Goal: Task Accomplishment & Management: Use online tool/utility

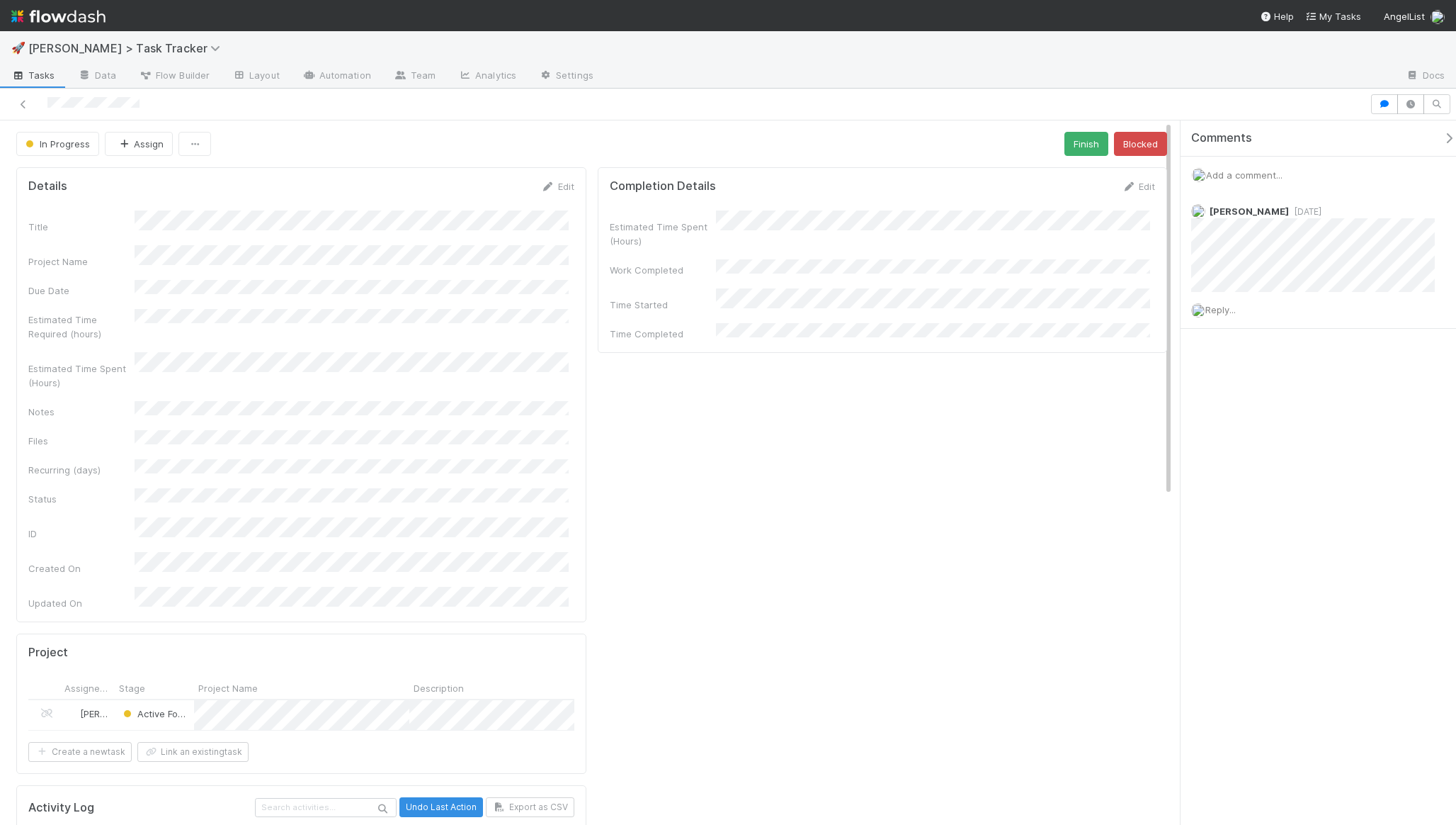
click at [751, 267] on div "Estimated Time Spent (Hours) Work Completed Time Started Time Completed" at bounding box center [882, 276] width 546 height 130
click at [1189, 314] on div "In Progress Assign Finish Blocked Details Edit Title Project Name Due Date Esti…" at bounding box center [728, 472] width 1456 height 704
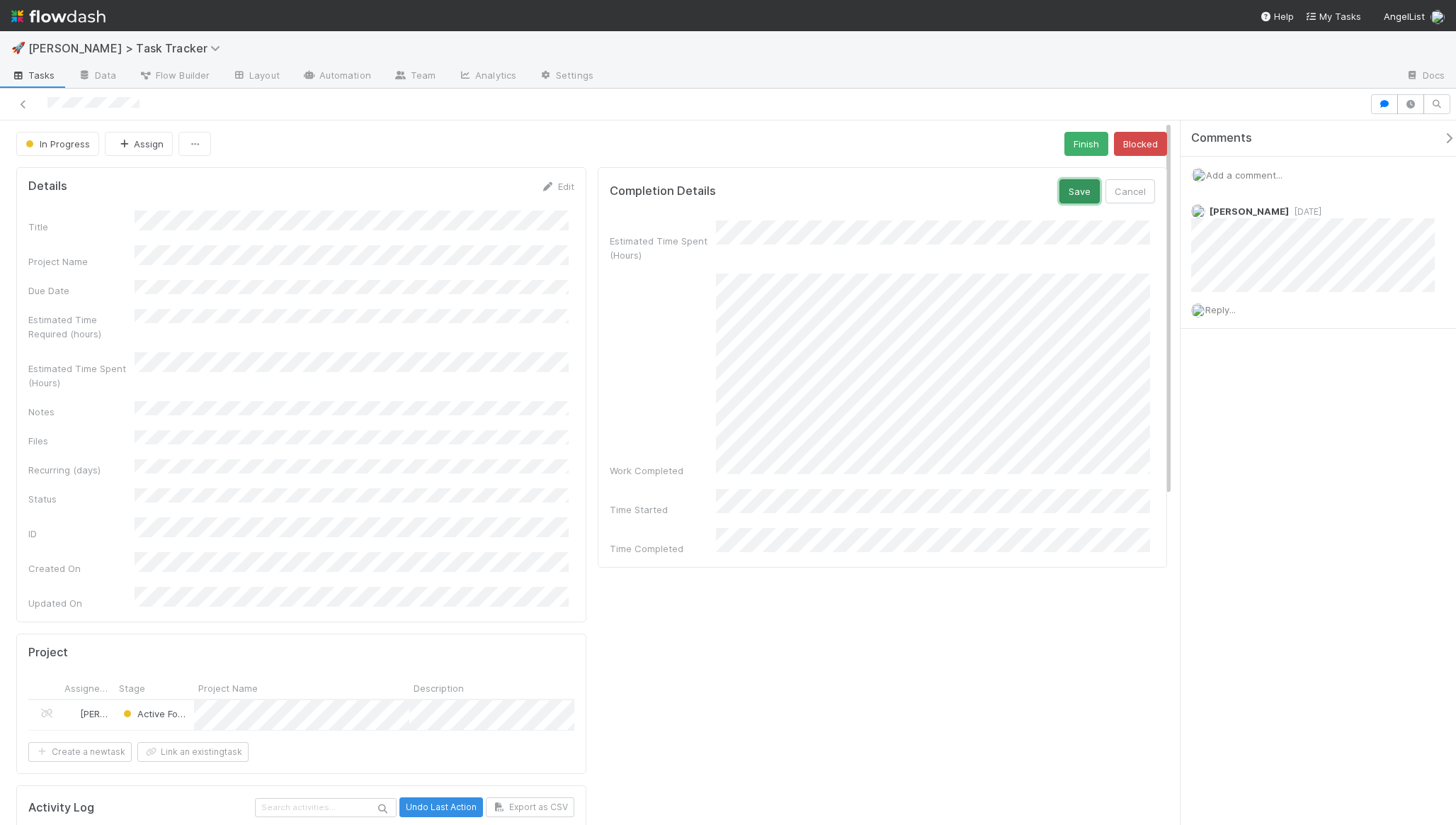
click at [1082, 189] on button "Save" at bounding box center [1079, 191] width 40 height 24
click at [1068, 142] on button "Finish" at bounding box center [1086, 143] width 44 height 24
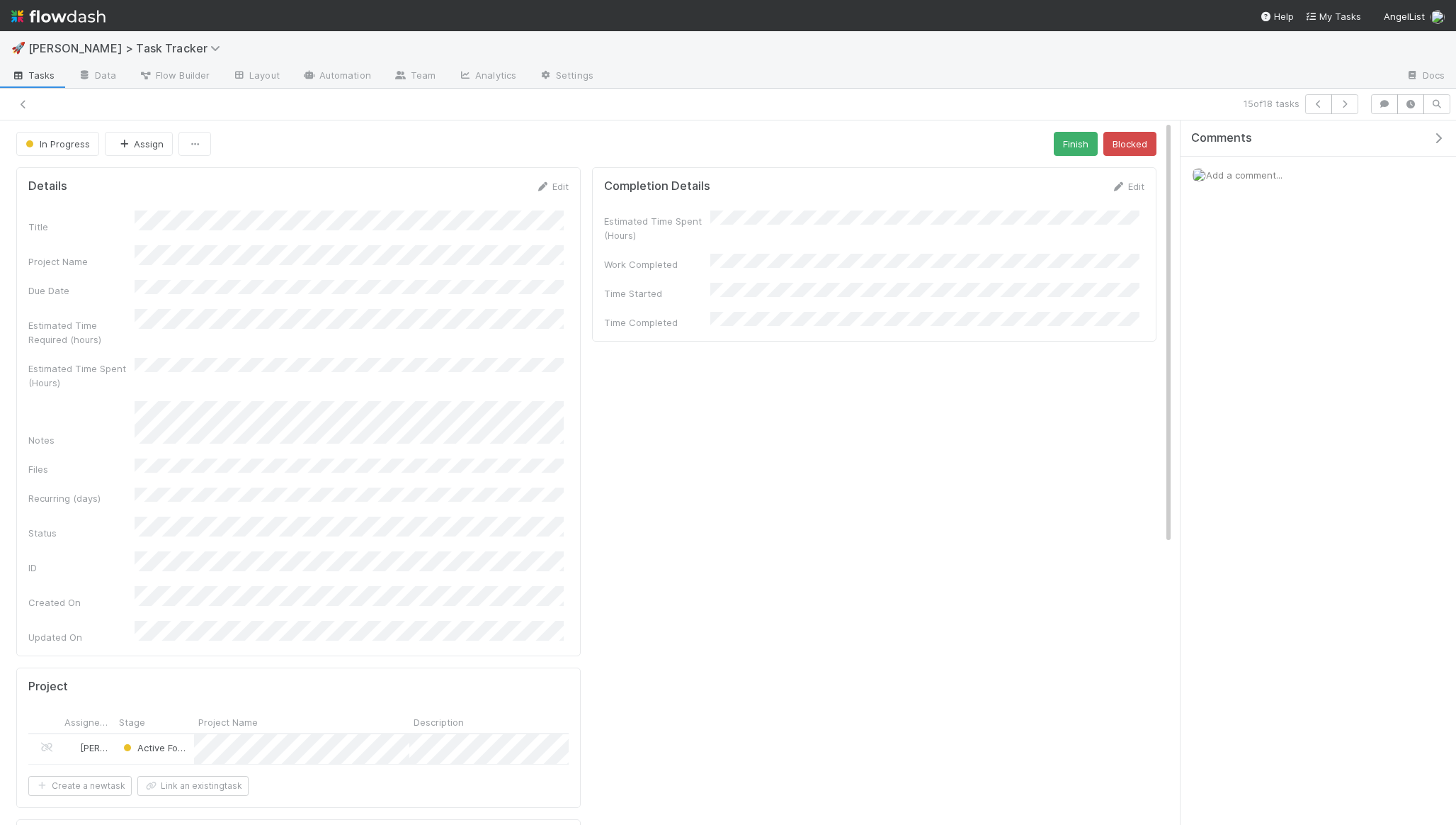
click at [399, 156] on div "In Progress Assign Finish Blocked Details Edit Title Project Name Due Date Esti…" at bounding box center [586, 736] width 1173 height 1209
click at [748, 248] on div "Estimated Time Spent (Hours) Work Completed Time Started Time Completed" at bounding box center [874, 270] width 541 height 119
click at [749, 248] on div "Estimated Time Spent (Hours) Work Completed Time Started Time Completed" at bounding box center [874, 270] width 541 height 119
click at [1059, 173] on div "Completion Details Save Cancel Estimated Time Spent (Hours) Work Completed Time…" at bounding box center [874, 318] width 565 height 301
click at [1059, 180] on button "Save" at bounding box center [1068, 191] width 40 height 24
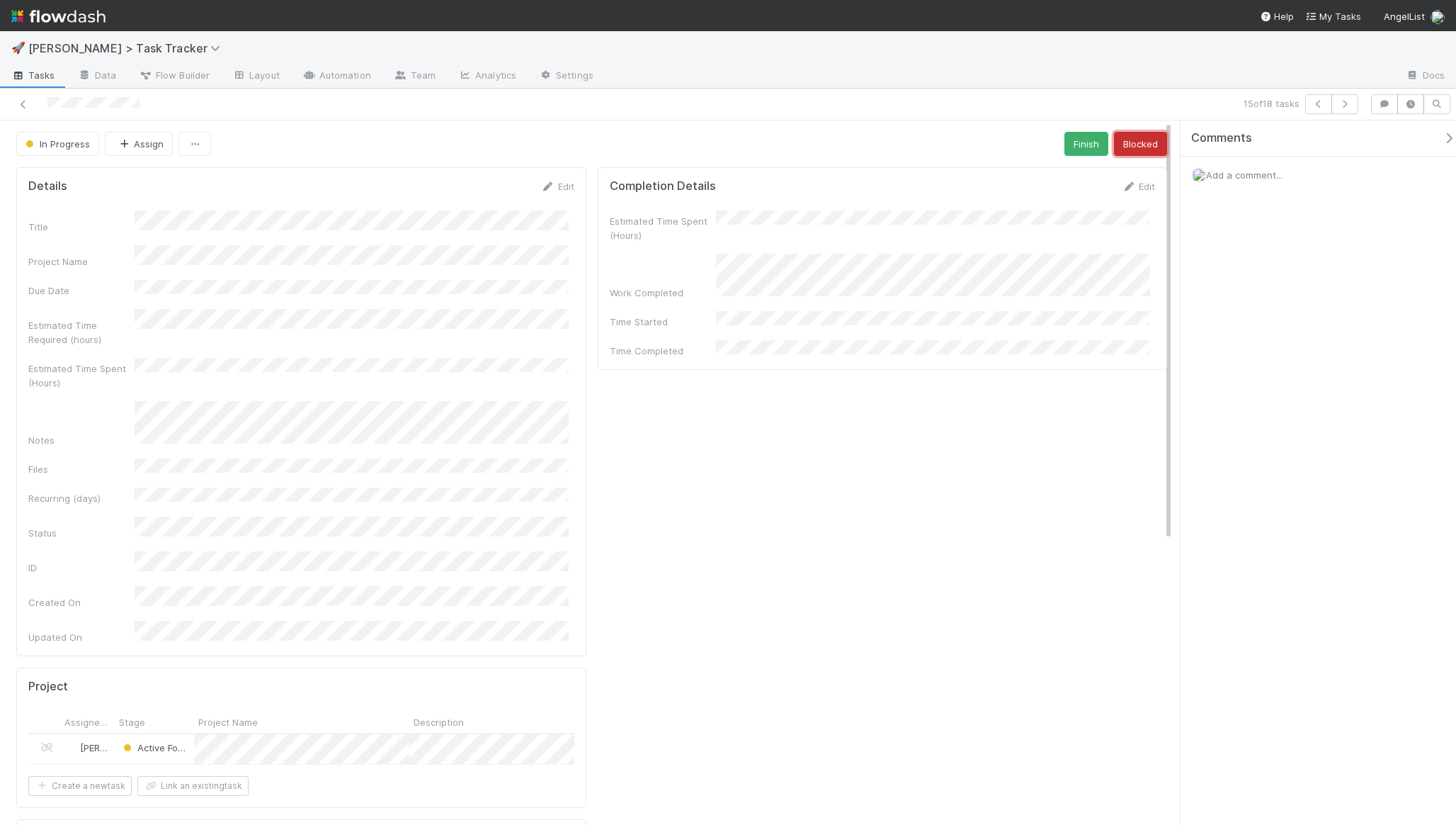
click at [1119, 143] on button "Blocked" at bounding box center [1141, 143] width 53 height 24
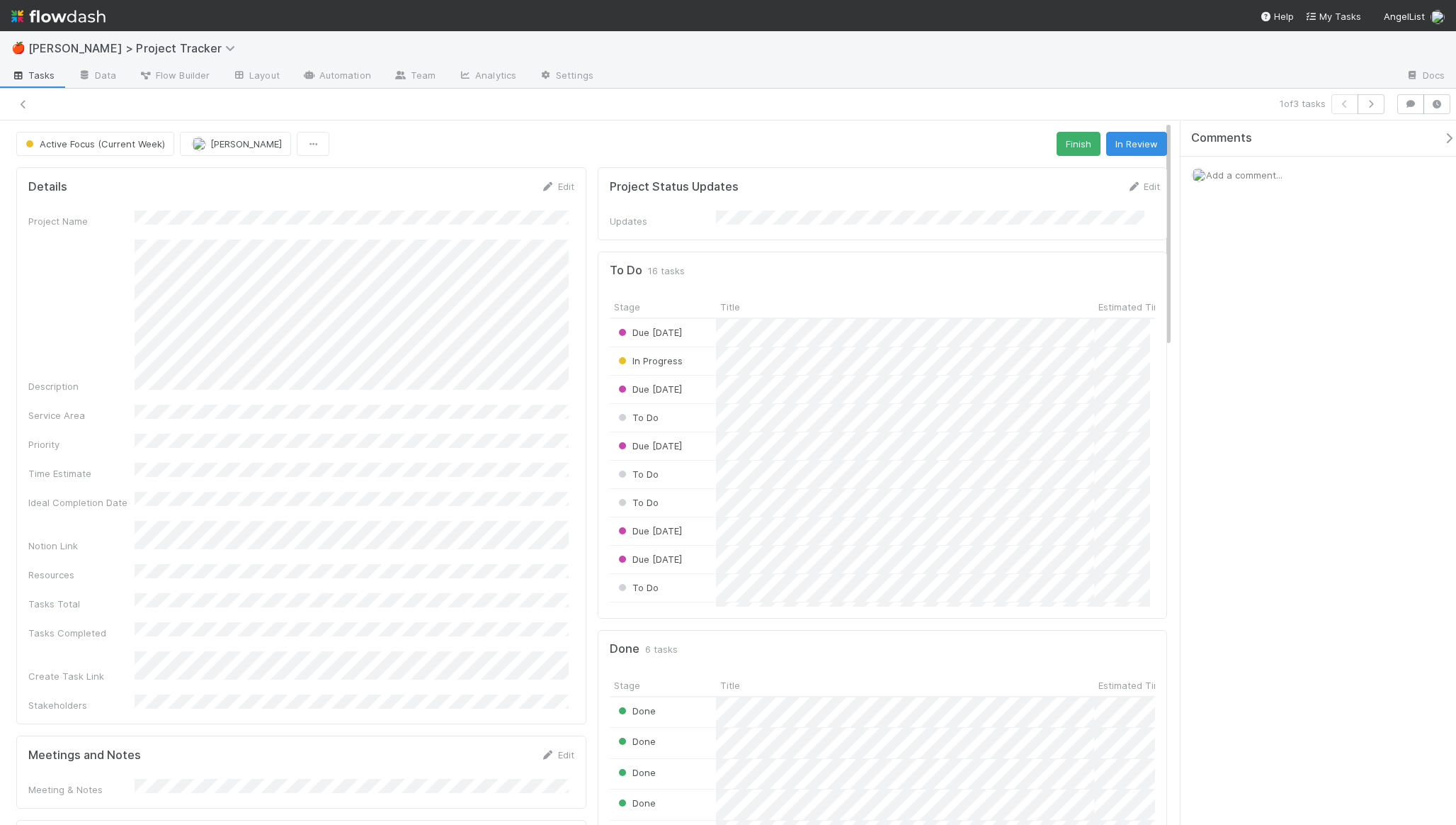
scroll to position [277, 530]
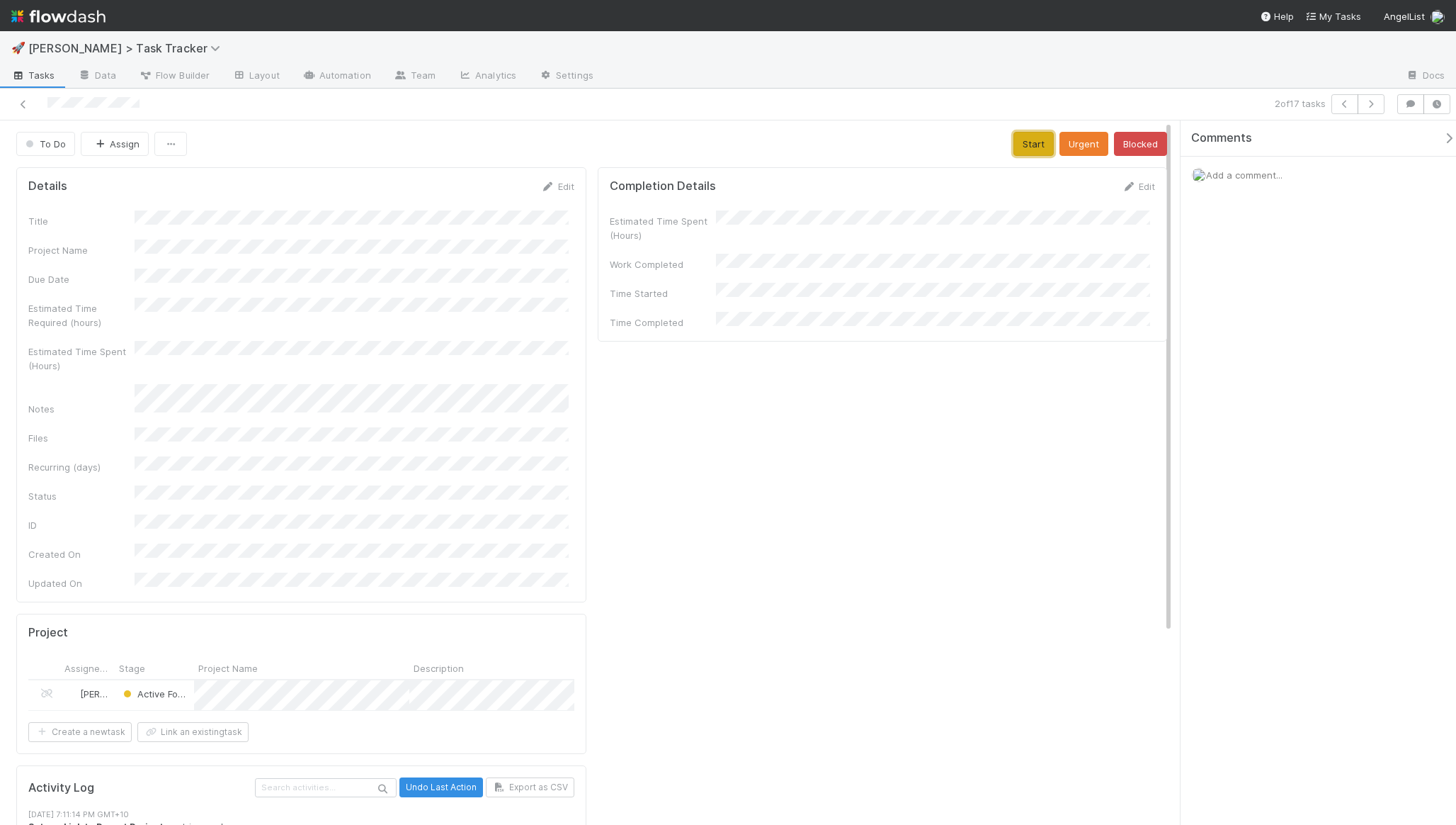
click at [1035, 142] on button "Start" at bounding box center [1033, 143] width 40 height 24
click at [1063, 199] on button "Save" at bounding box center [1079, 191] width 40 height 24
click at [1089, 143] on button "Finish" at bounding box center [1086, 143] width 44 height 24
click at [19, 101] on icon at bounding box center [23, 104] width 14 height 9
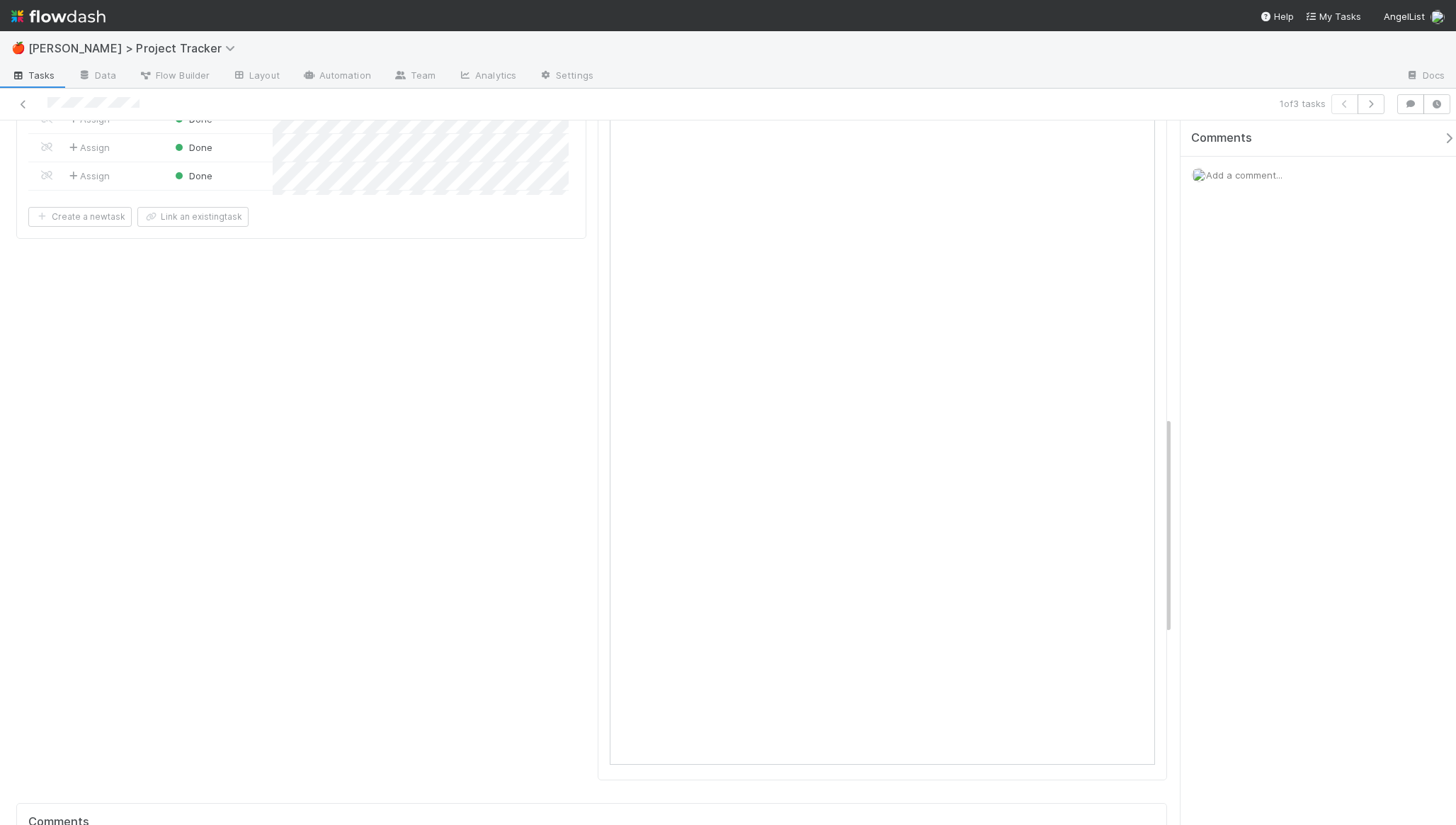
scroll to position [920, 0]
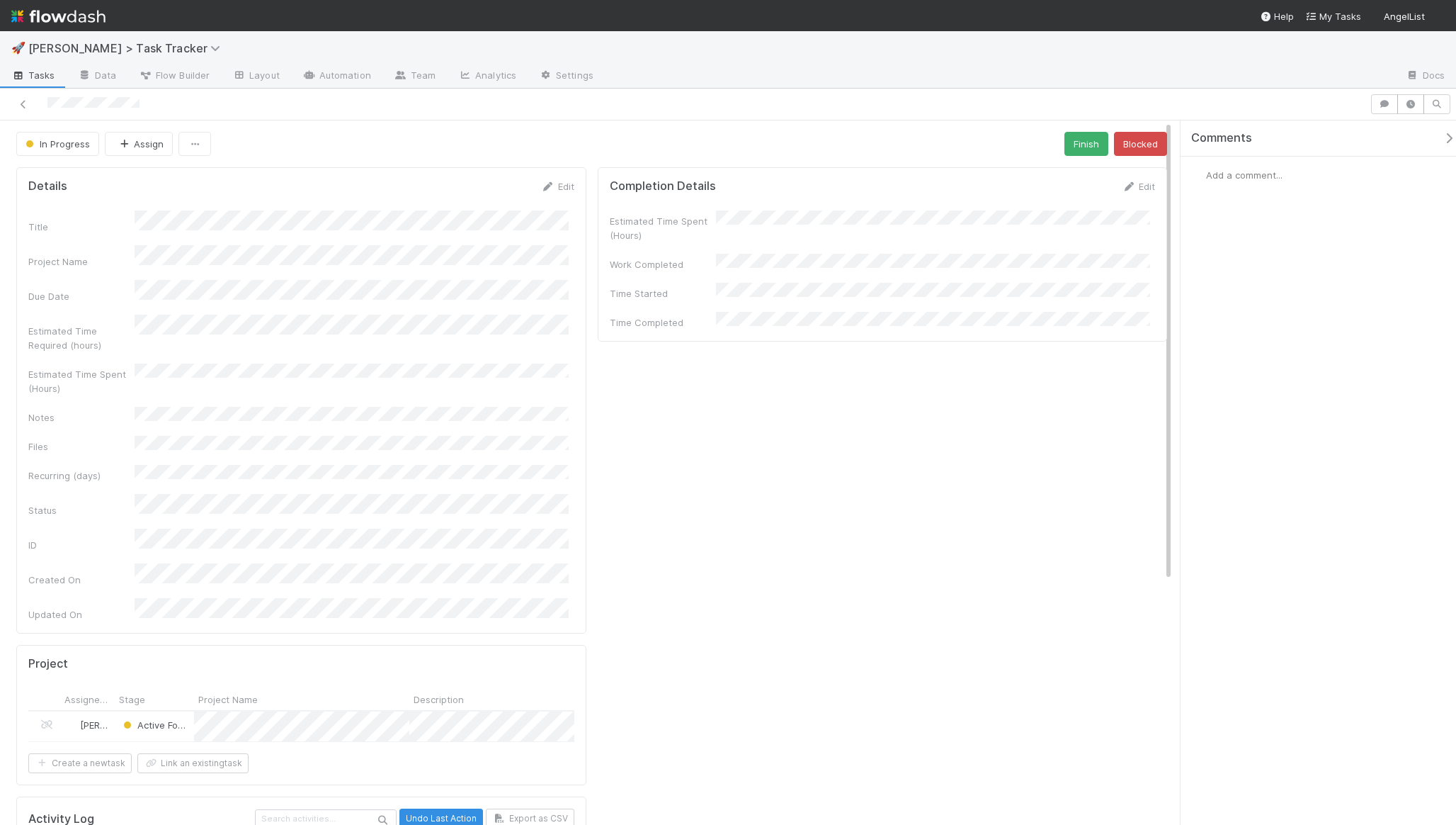
click at [453, 142] on div "In Progress Assign Finish Blocked" at bounding box center [592, 143] width 1151 height 24
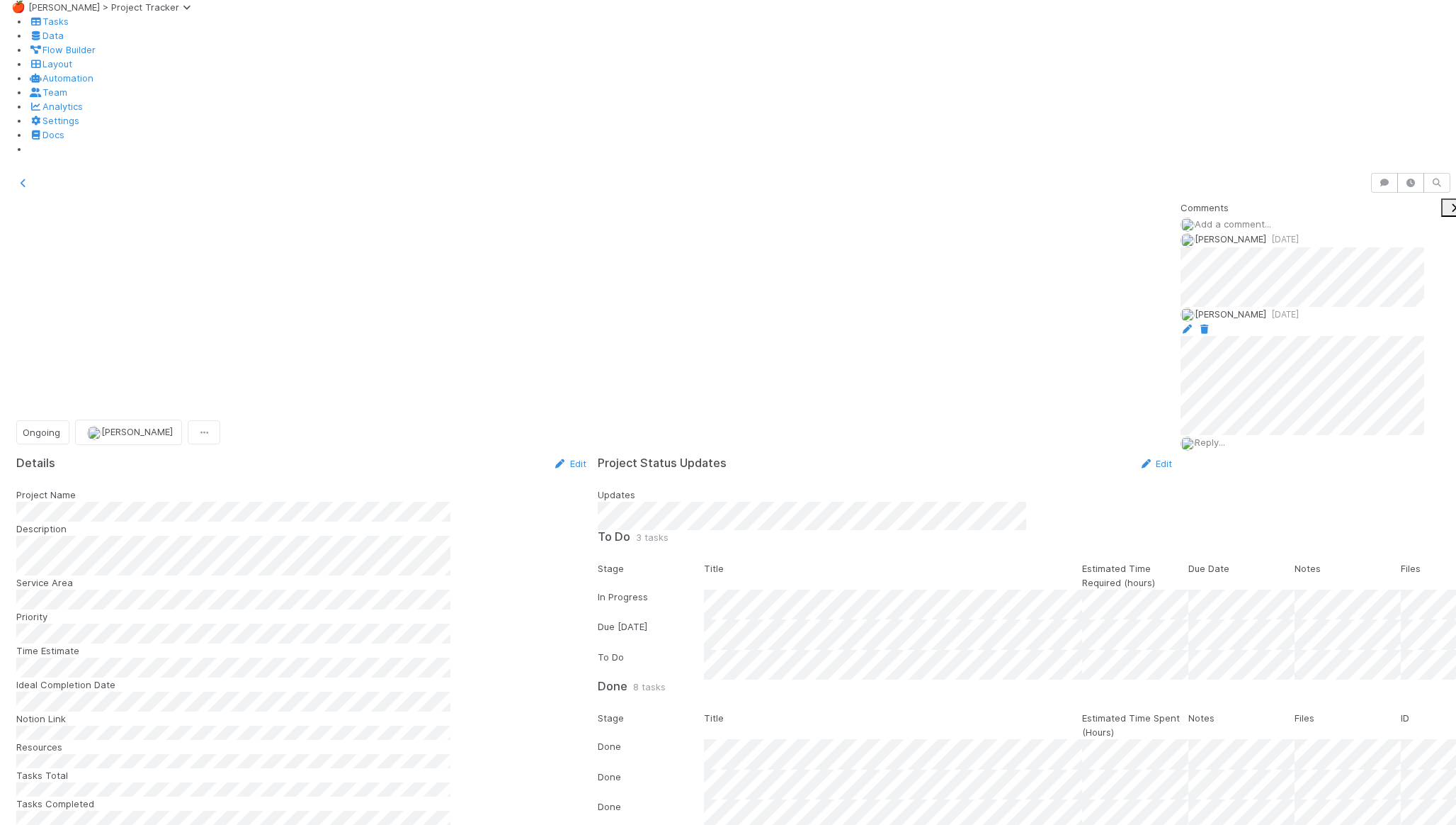
scroll to position [277, 530]
